Goal: Obtain resource: Download file/media

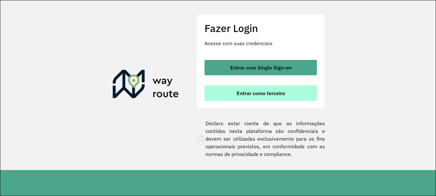
click at [300, 96] on button "Entrar como terceiro" at bounding box center [260, 93] width 112 height 15
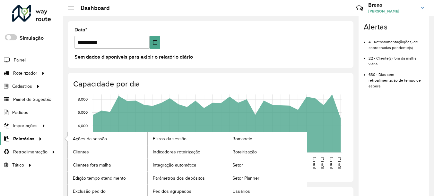
click at [24, 140] on span "Relatórios" at bounding box center [23, 139] width 21 height 7
click at [161, 155] on span "Indicadores roteirização" at bounding box center [178, 152] width 50 height 7
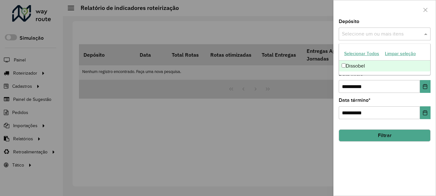
click at [406, 34] on input "text" at bounding box center [381, 34] width 82 height 8
click at [392, 65] on div "Dissobel" at bounding box center [384, 66] width 91 height 11
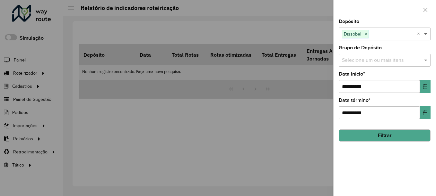
click at [423, 36] on span at bounding box center [426, 34] width 8 height 8
click at [428, 57] on span at bounding box center [426, 60] width 8 height 8
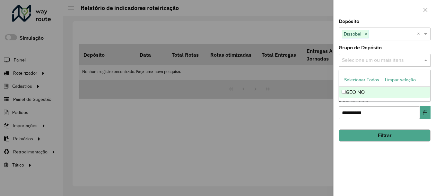
click at [428, 91] on div "GEO NO" at bounding box center [384, 92] width 91 height 11
click at [426, 62] on span at bounding box center [426, 60] width 8 height 8
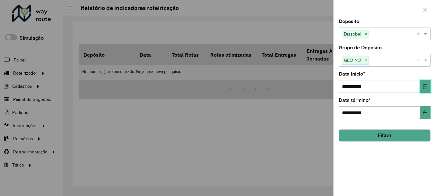
click at [426, 87] on icon "Choose Date" at bounding box center [425, 86] width 4 height 5
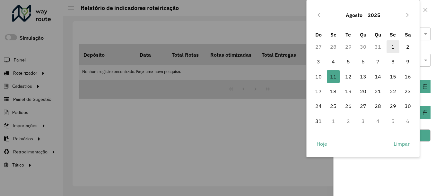
click at [391, 47] on span "1" at bounding box center [392, 46] width 13 height 13
type input "**********"
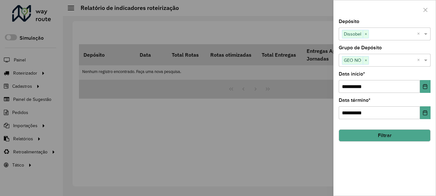
click at [376, 131] on button "Filtrar" at bounding box center [384, 136] width 92 height 12
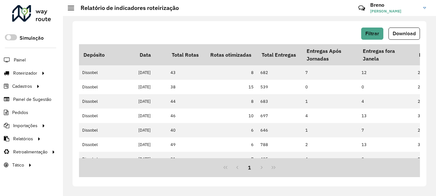
click at [396, 38] on button "Download" at bounding box center [403, 34] width 31 height 12
